Goal: Check status

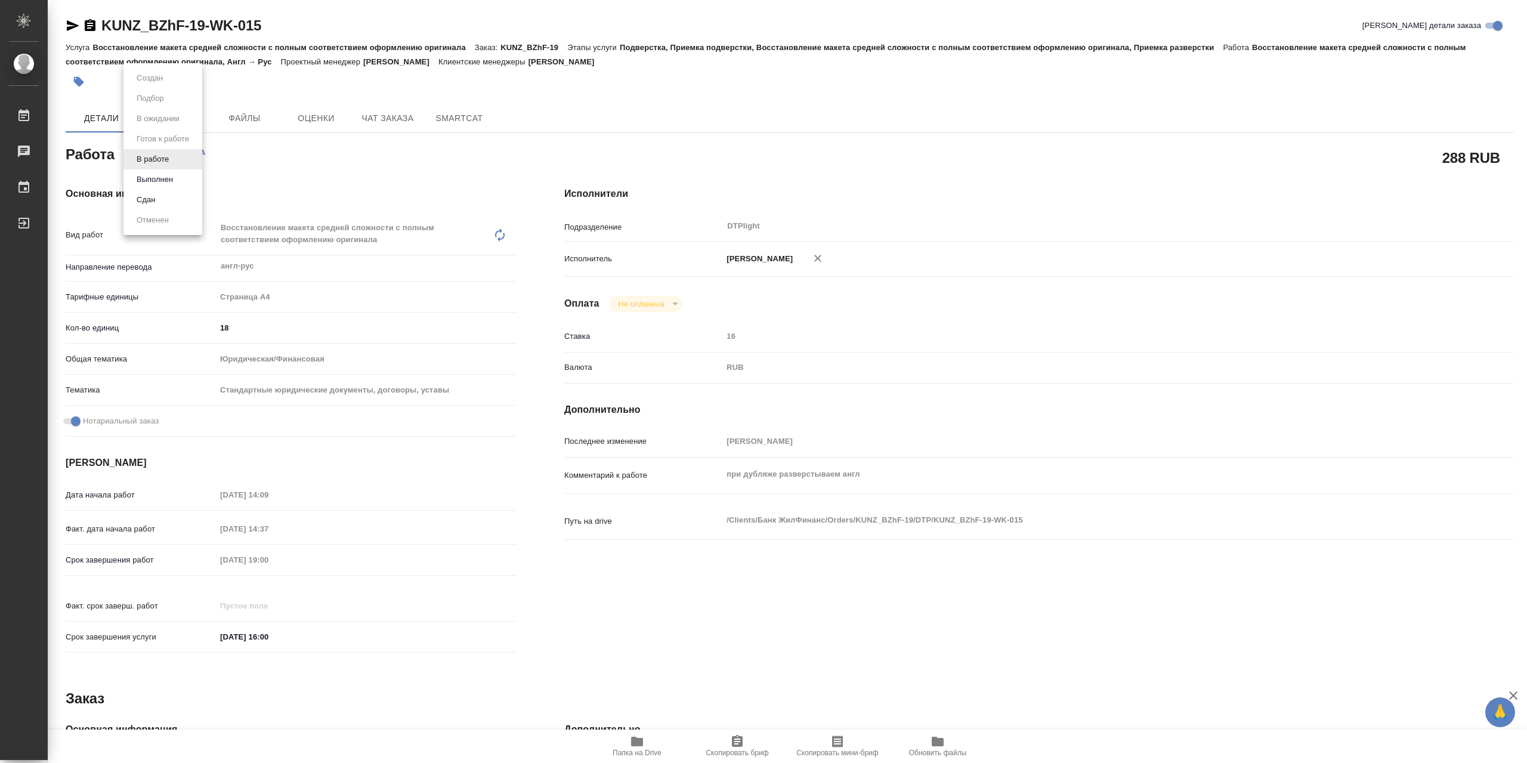
drag, startPoint x: 171, startPoint y: 160, endPoint x: 179, endPoint y: 174, distance: 15.8
click at [172, 160] on body "🙏 .cls-1 fill:#fff; AWATERA Сархатов [PERSON_NAME] Работы 0 Чаты График Выйти K…" at bounding box center [763, 381] width 1527 height 763
click at [175, 183] on button "Выполнен" at bounding box center [155, 179] width 44 height 13
type textarea "x"
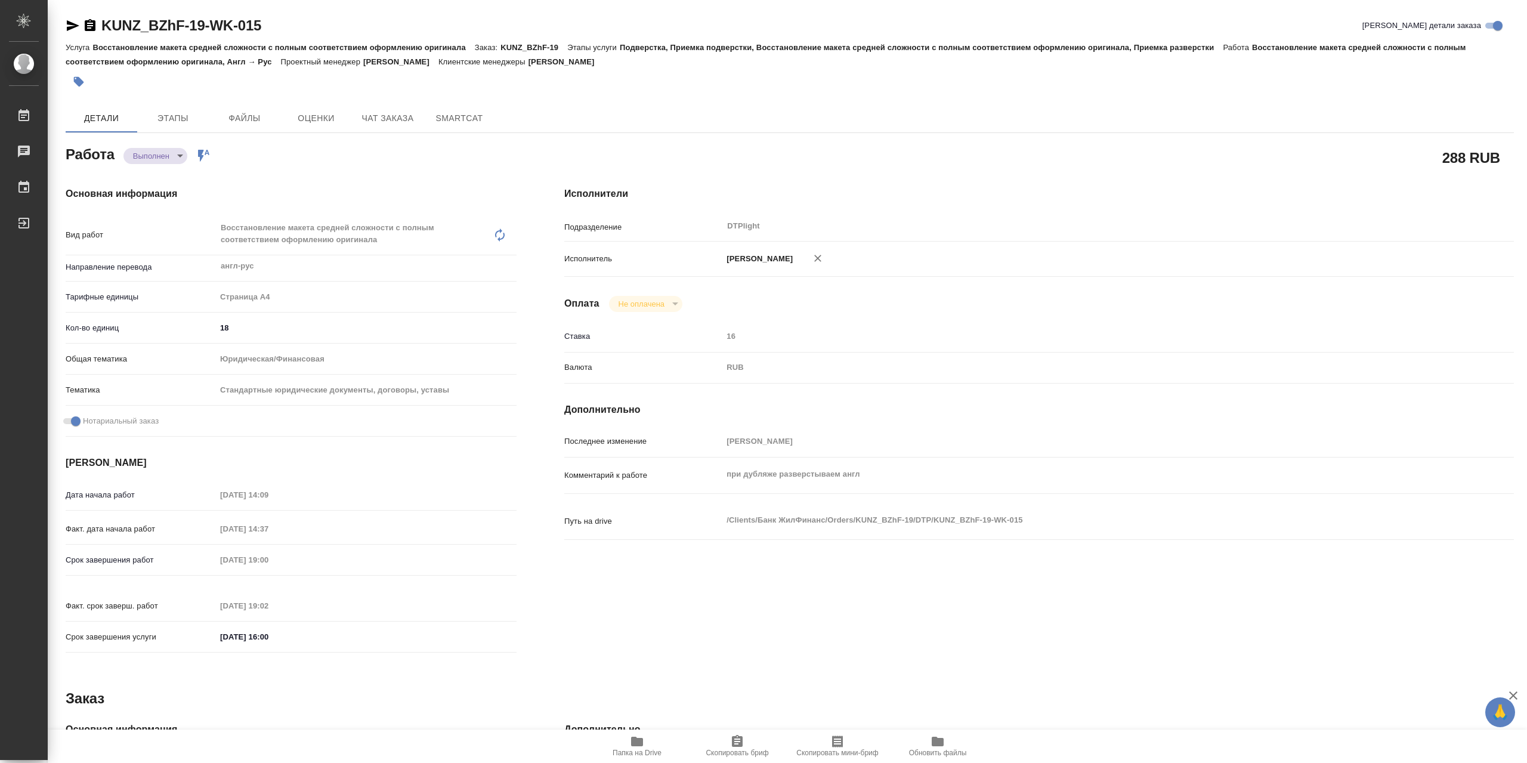
type textarea "x"
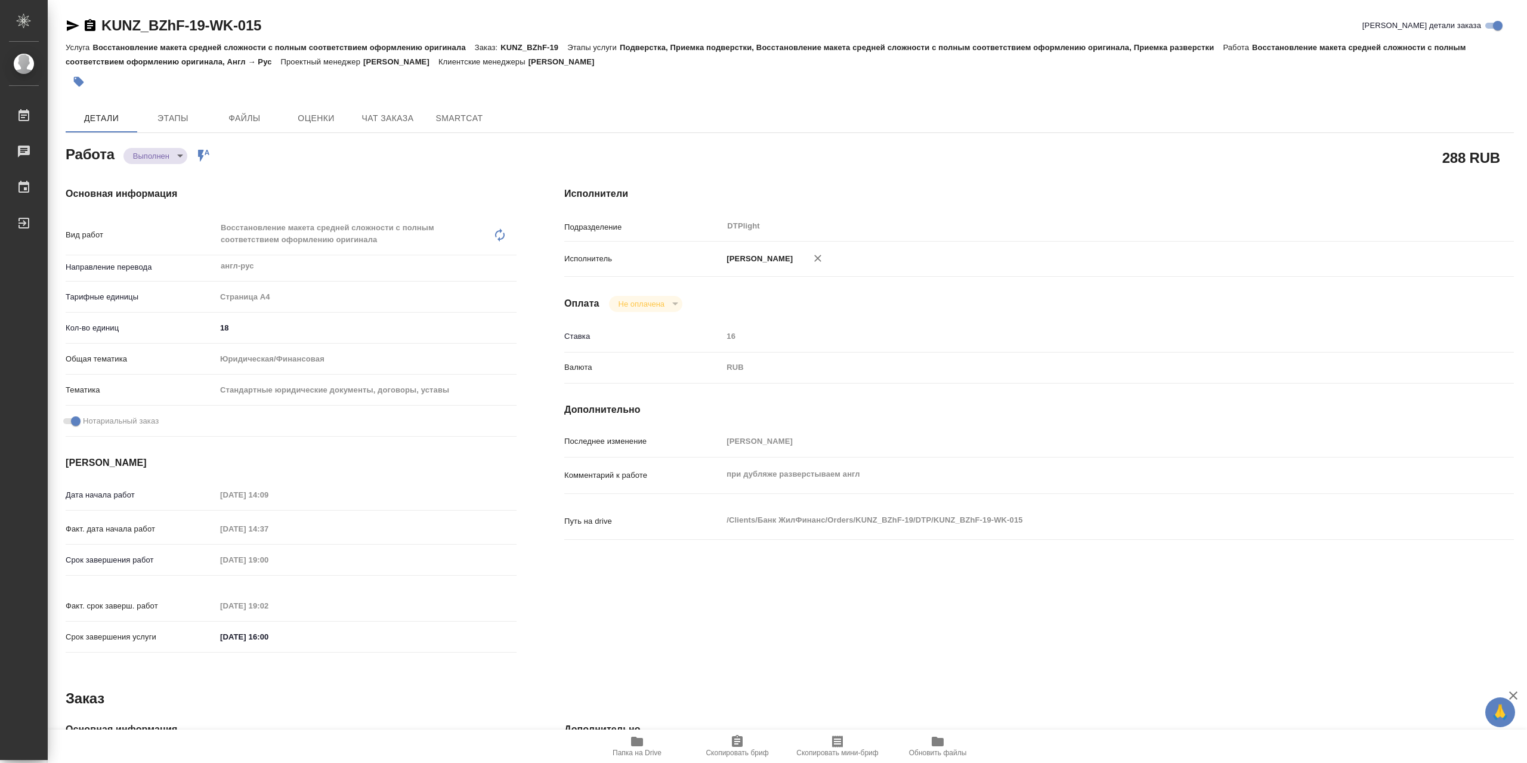
type textarea "x"
